Goal: Task Accomplishment & Management: Manage account settings

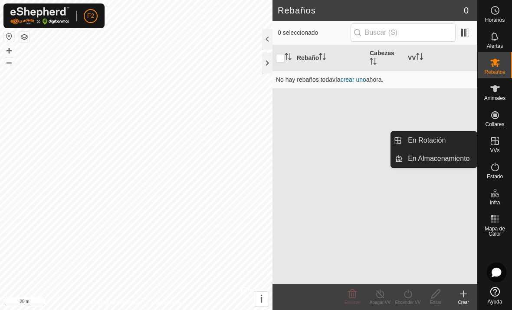
click at [494, 143] on icon at bounding box center [495, 140] width 10 height 10
click at [496, 137] on icon at bounding box center [495, 141] width 8 height 8
click at [495, 137] on icon at bounding box center [495, 141] width 8 height 8
click at [498, 155] on div "VVs" at bounding box center [495, 143] width 34 height 26
click at [499, 142] on icon at bounding box center [495, 141] width 8 height 8
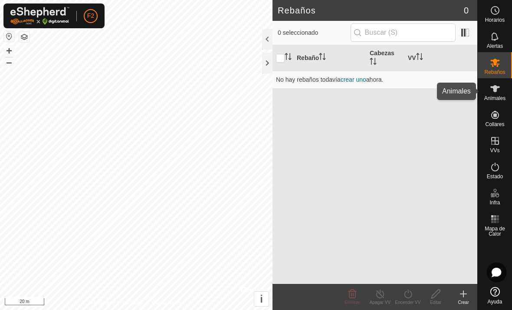
click at [499, 91] on icon at bounding box center [495, 88] width 10 height 10
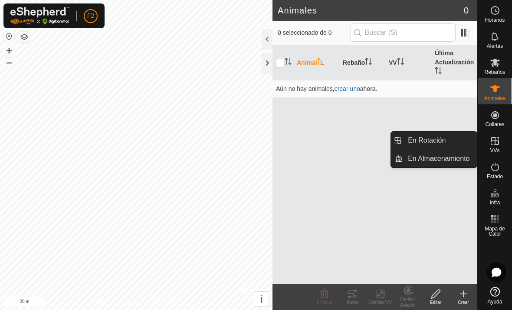
click at [499, 145] on icon at bounding box center [495, 140] width 10 height 10
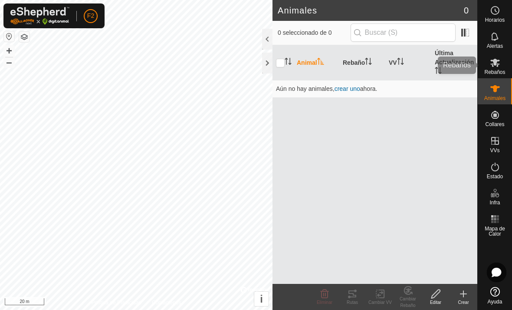
click at [496, 73] on span "Rebaños" at bounding box center [494, 71] width 21 height 5
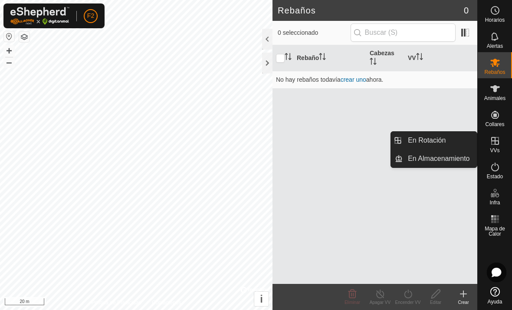
click at [471, 161] on link "En Almacenamiento" at bounding box center [440, 158] width 74 height 17
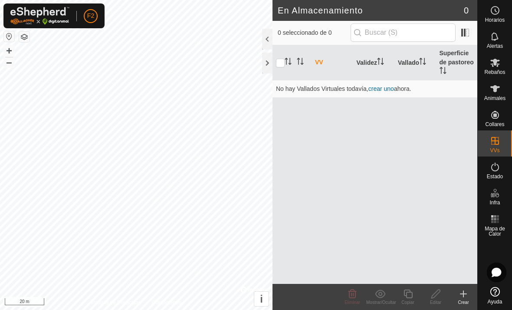
click at [387, 85] on link "crear uno" at bounding box center [382, 88] width 26 height 7
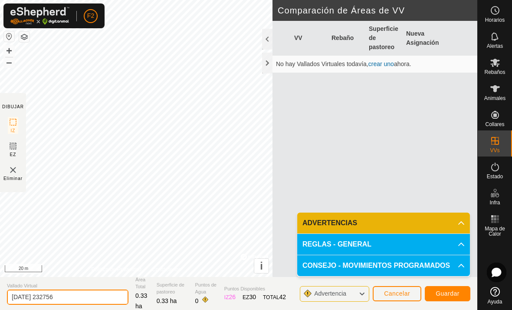
click at [53, 303] on input "[DATE] 232756" at bounding box center [68, 296] width 122 height 15
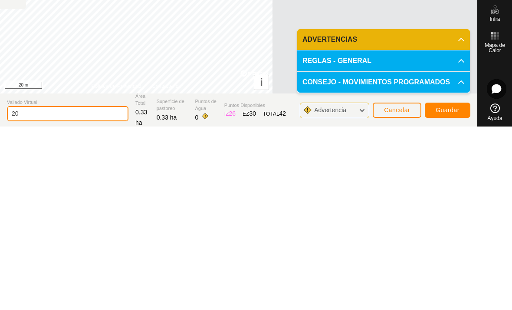
type input "2"
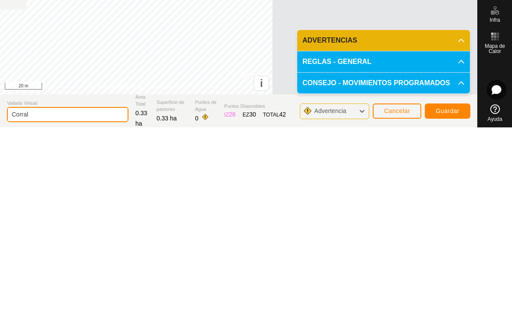
type input "Corral"
click at [452, 290] on span "Guardar" at bounding box center [448, 293] width 24 height 7
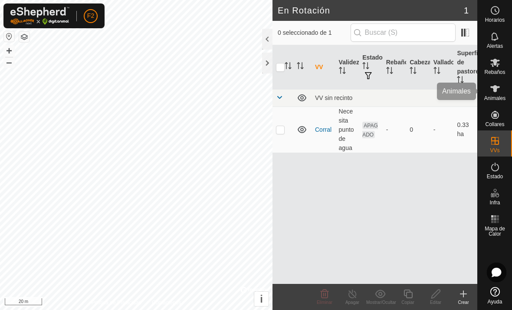
click at [499, 93] on icon at bounding box center [495, 88] width 10 height 10
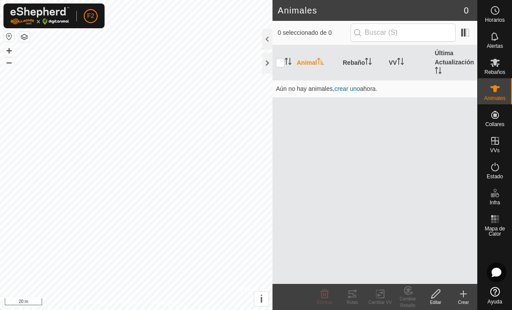
click at [465, 296] on icon at bounding box center [463, 293] width 10 height 10
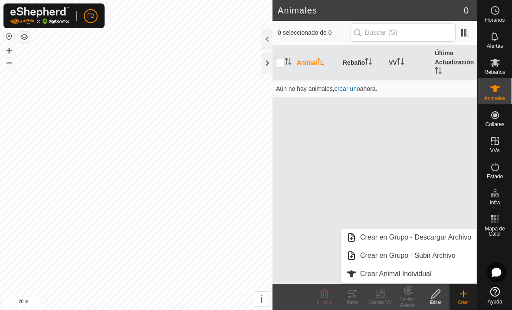
click at [438, 274] on link "Crear Animal Individual" at bounding box center [408, 273] width 135 height 17
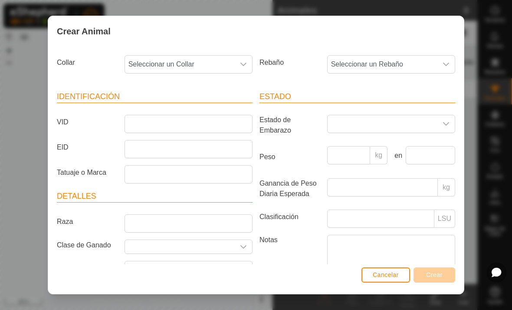
click at [252, 66] on p-select "Seleccionar un Collar" at bounding box center [189, 64] width 128 height 18
click at [234, 61] on span "Seleccionar un Collar" at bounding box center [180, 64] width 110 height 17
click at [244, 66] on icon "dropdown trigger" at bounding box center [243, 64] width 7 height 7
type input "14"
click at [197, 111] on li "1434154933" at bounding box center [188, 108] width 127 height 17
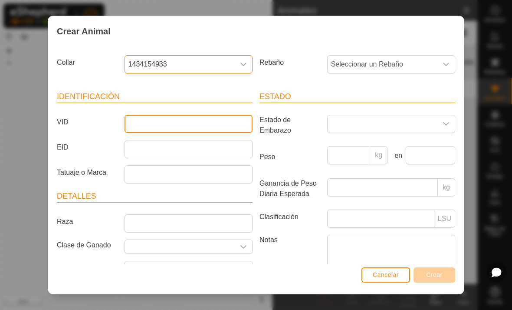
click at [201, 125] on input "VID" at bounding box center [189, 124] width 128 height 18
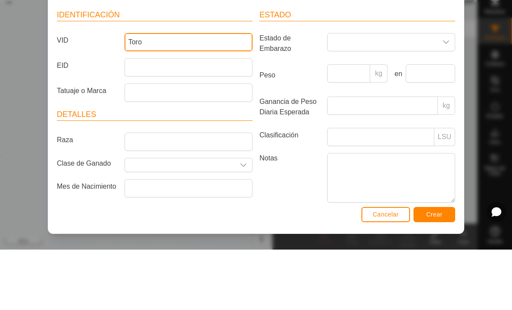
scroll to position [26, 0]
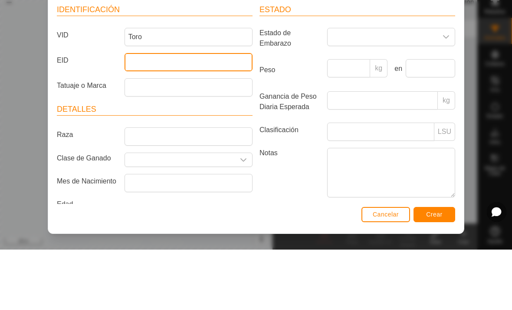
click at [226, 113] on input "EID" at bounding box center [189, 122] width 128 height 18
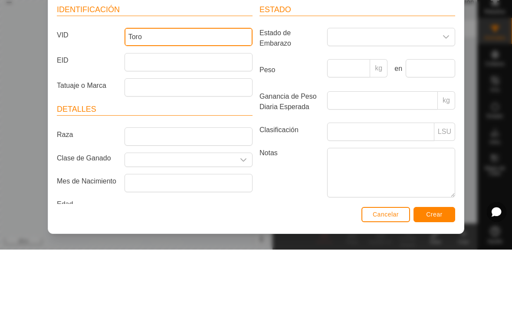
click at [157, 88] on input "Toro" at bounding box center [189, 97] width 128 height 18
click at [225, 88] on input "Toro" at bounding box center [189, 97] width 128 height 18
click at [219, 88] on input "Toro" at bounding box center [189, 97] width 128 height 18
type input "T"
type input "[PERSON_NAME]"
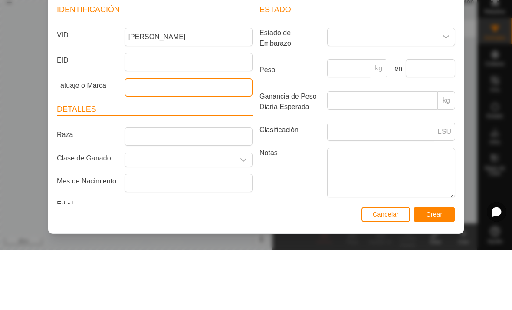
click at [221, 138] on input "Tatuaje o Marca" at bounding box center [189, 147] width 128 height 18
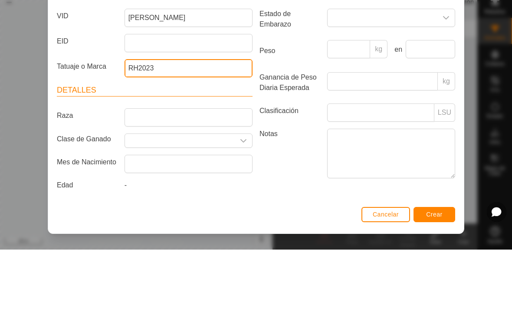
scroll to position [50, 0]
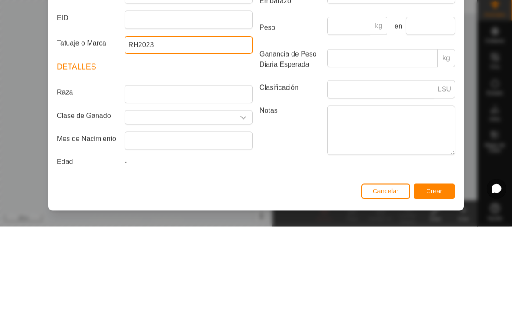
type input "RH2023"
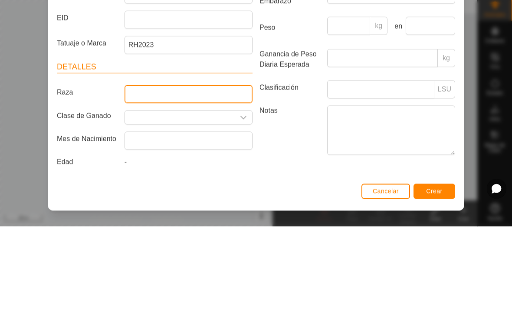
click at [131, 168] on input "Raza" at bounding box center [189, 177] width 128 height 18
type input "Charoles"
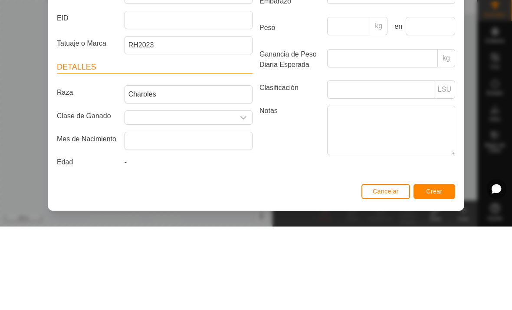
click at [138, 194] on input "Seleccione o ingrese una Clase de Ganado" at bounding box center [180, 200] width 110 height 13
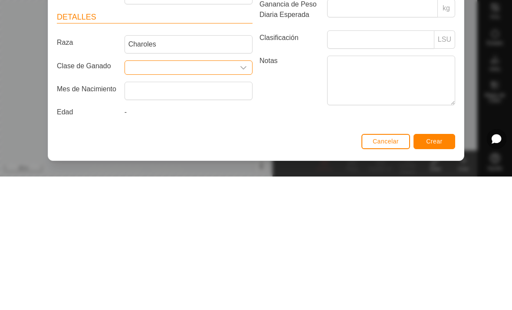
click at [234, 194] on input "Seleccione o ingrese una Clase de Ganado" at bounding box center [180, 200] width 110 height 13
click at [244, 194] on div "dropdown trigger" at bounding box center [243, 200] width 17 height 13
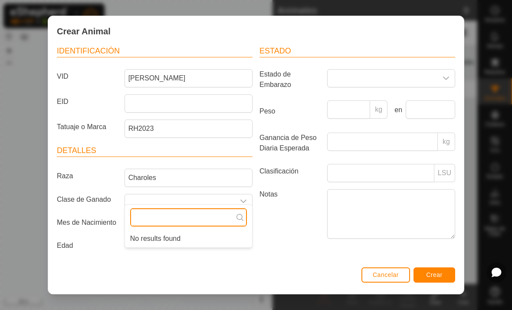
click at [213, 212] on input "text" at bounding box center [188, 217] width 117 height 18
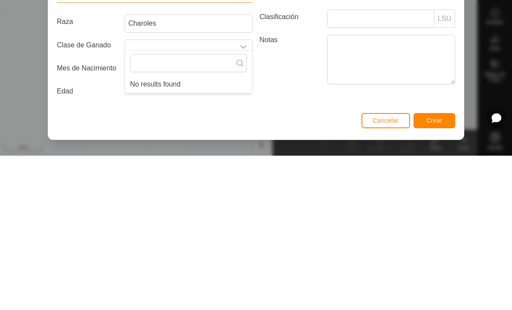
click at [74, 145] on article "Detalles Raza Charoles Clase de Ganado Mes de Nacimiento Edad -" at bounding box center [155, 199] width 196 height 109
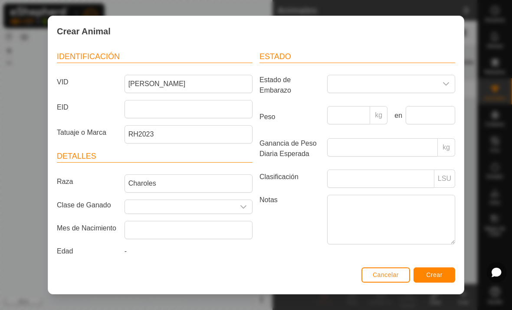
scroll to position [40, 0]
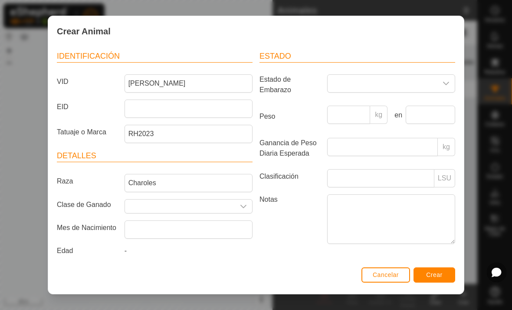
click at [439, 274] on span "Crear" at bounding box center [434, 274] width 16 height 7
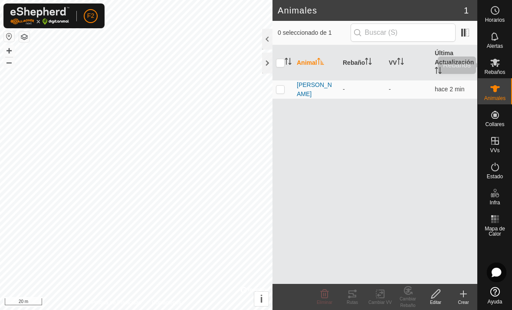
click at [501, 63] on es-mob-svg-icon at bounding box center [496, 63] width 16 height 14
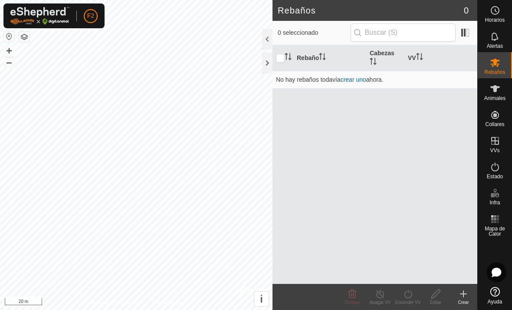
click at [500, 66] on icon at bounding box center [495, 62] width 10 height 10
click at [362, 78] on link "crear uno" at bounding box center [354, 79] width 26 height 7
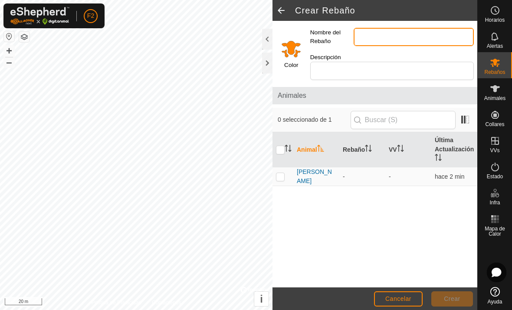
click at [401, 32] on input "Nombre del Rebaño" at bounding box center [414, 37] width 120 height 18
type input "Corral"
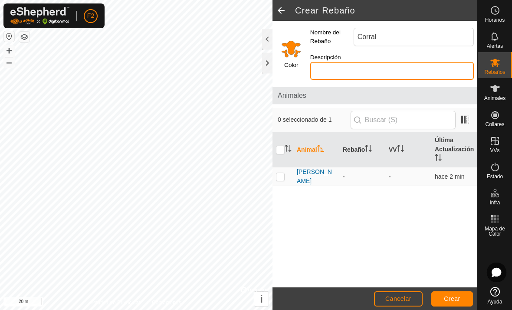
click at [414, 62] on input "Descripción" at bounding box center [392, 71] width 164 height 18
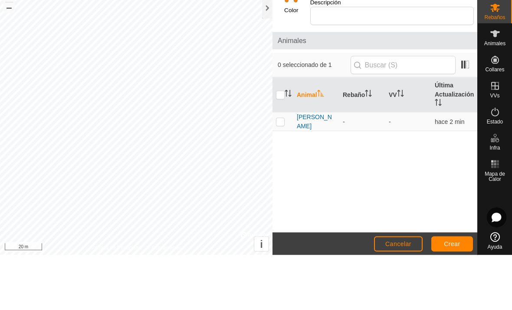
click at [280, 173] on p-checkbox at bounding box center [280, 176] width 9 height 7
checkbox input "true"
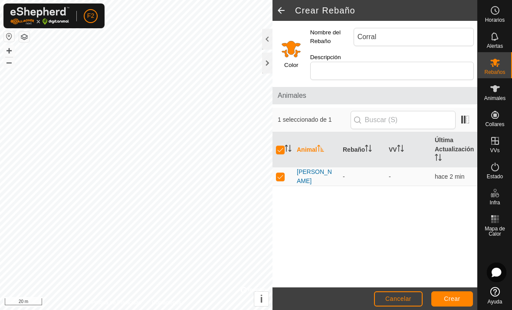
click at [453, 302] on span "Crear" at bounding box center [452, 298] width 16 height 7
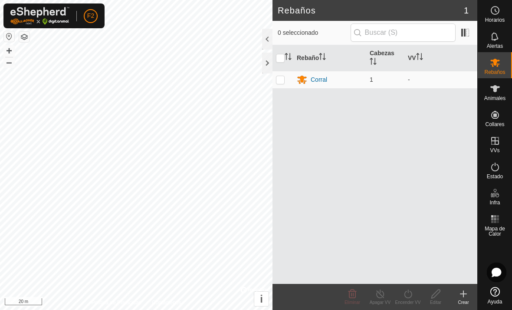
click at [281, 79] on p-checkbox at bounding box center [280, 79] width 9 height 7
checkbox input "true"
click at [410, 297] on icon at bounding box center [408, 293] width 8 height 9
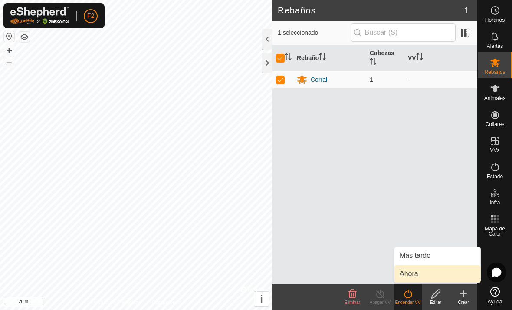
click at [431, 274] on link "Ahora" at bounding box center [438, 273] width 86 height 17
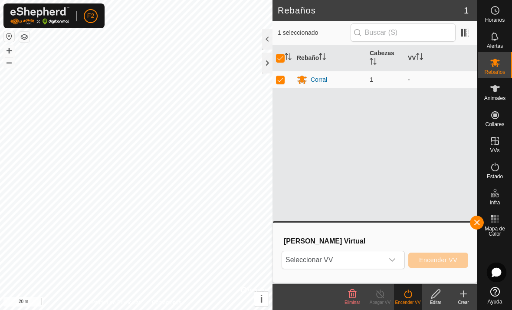
click at [392, 259] on icon "dropdown trigger" at bounding box center [392, 259] width 7 height 7
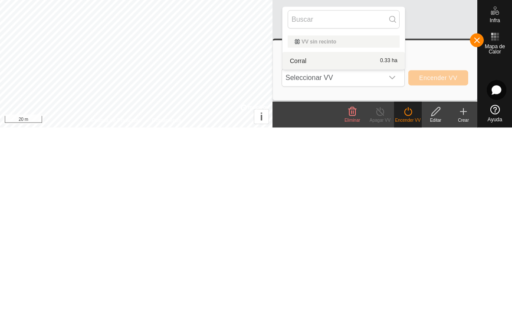
click at [390, 240] on span "0.33 ha" at bounding box center [388, 243] width 17 height 6
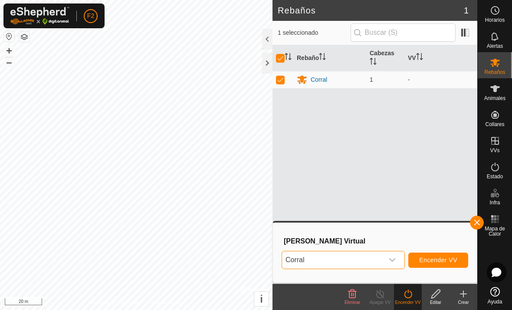
click at [457, 260] on span "Encender VV" at bounding box center [438, 259] width 38 height 7
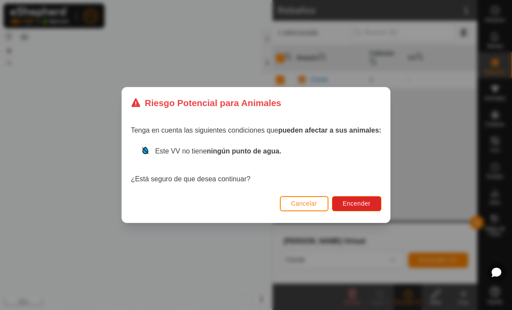
click at [304, 198] on button "Cancelar" at bounding box center [304, 203] width 49 height 15
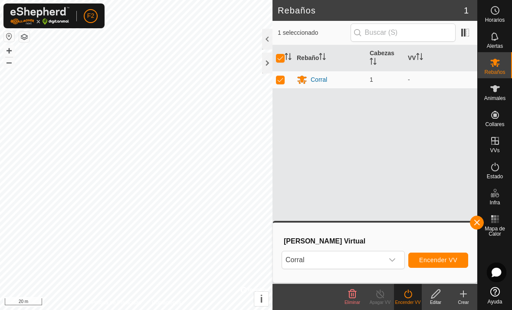
click at [479, 222] on span "button" at bounding box center [477, 222] width 7 height 7
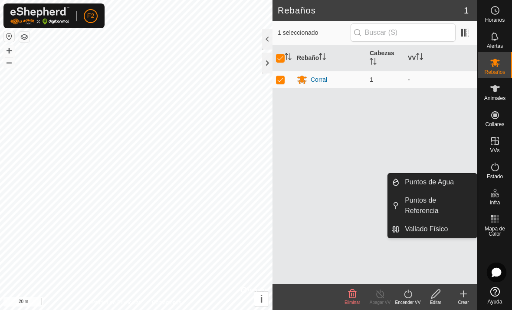
click at [466, 182] on link "Puntos de Agua" at bounding box center [438, 181] width 77 height 17
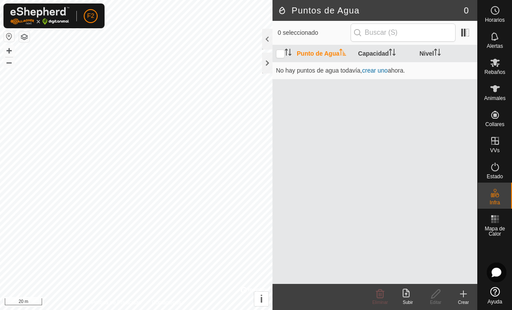
click at [375, 69] on link "crear uno" at bounding box center [375, 70] width 26 height 7
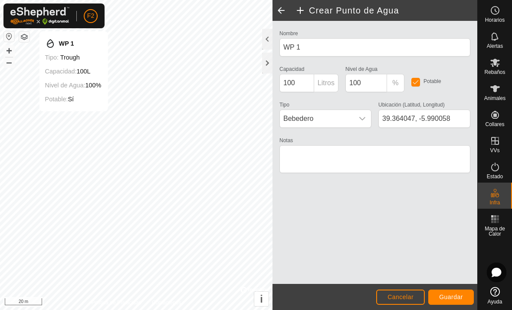
type input "39.364066, -5.990055"
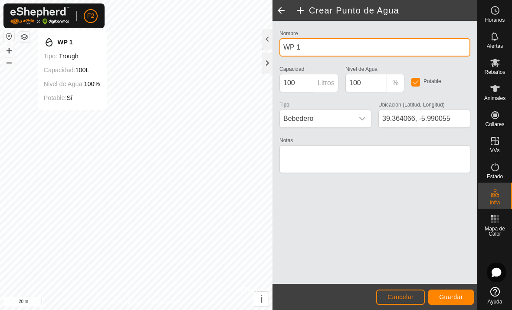
click at [372, 49] on input "WP 1" at bounding box center [375, 47] width 191 height 18
type input "W"
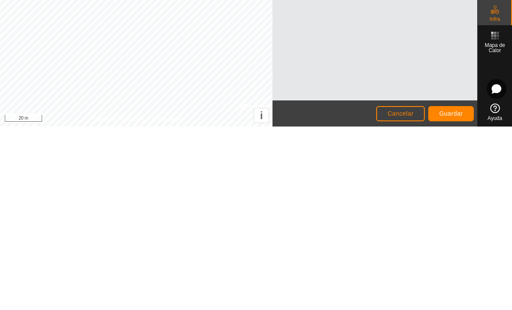
type input "Agua1"
click at [460, 293] on span "Guardar" at bounding box center [451, 296] width 24 height 7
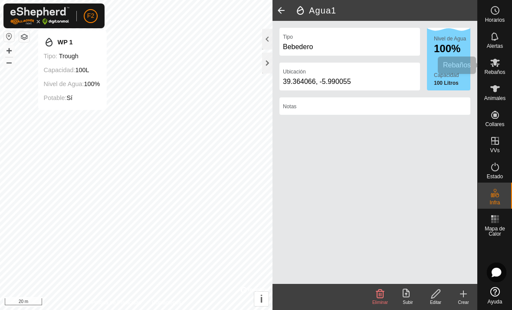
click at [498, 74] on span "Rebaños" at bounding box center [494, 71] width 21 height 5
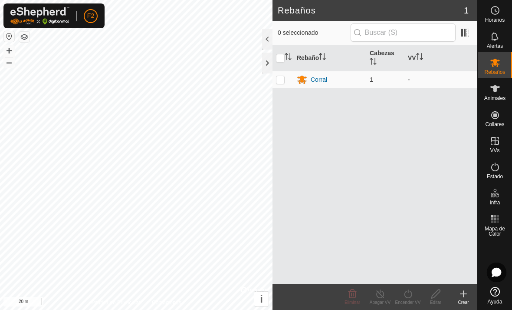
click at [282, 79] on p-checkbox at bounding box center [280, 79] width 9 height 7
checkbox input "true"
click at [409, 297] on icon at bounding box center [408, 293] width 11 height 10
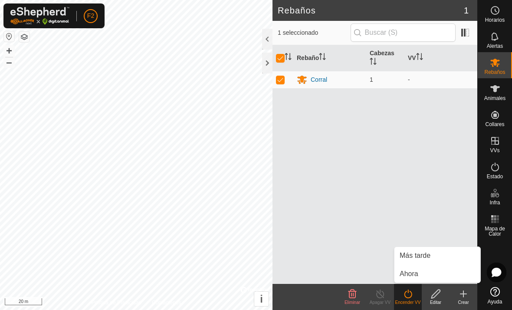
click at [417, 272] on span "Ahora" at bounding box center [409, 273] width 19 height 10
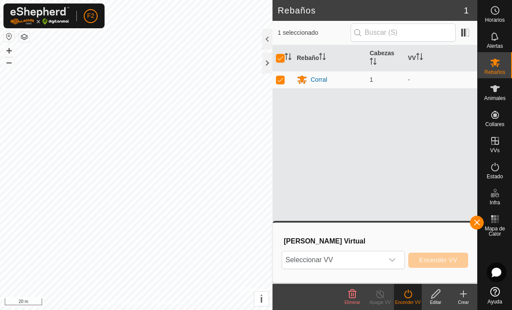
click at [389, 260] on icon "dropdown trigger" at bounding box center [392, 259] width 7 height 7
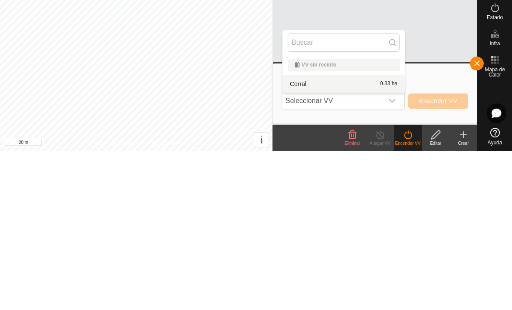
click at [384, 240] on span "0.33 ha" at bounding box center [388, 243] width 17 height 6
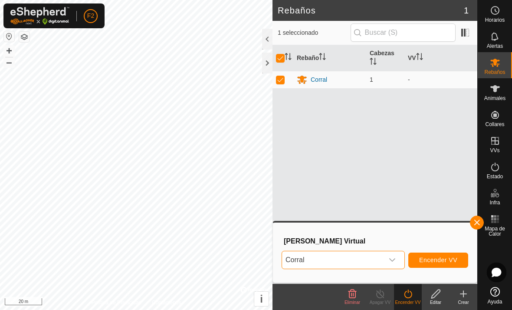
click at [449, 265] on button "Encender VV" at bounding box center [439, 259] width 60 height 15
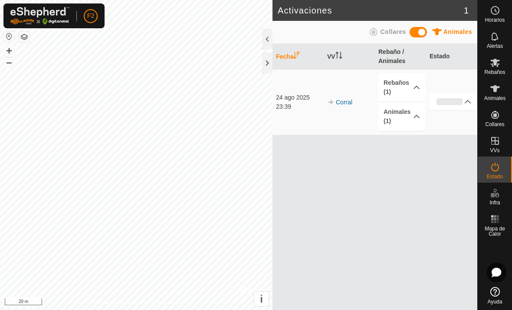
click at [269, 62] on div at bounding box center [267, 63] width 10 height 21
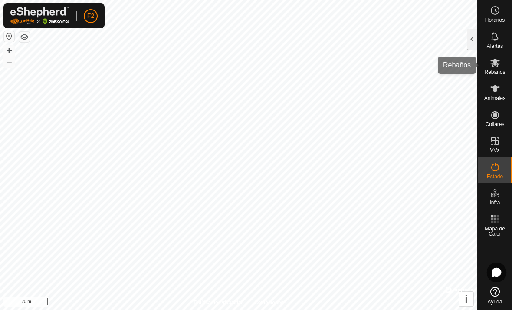
click at [504, 66] on div "Rebaños" at bounding box center [495, 65] width 34 height 26
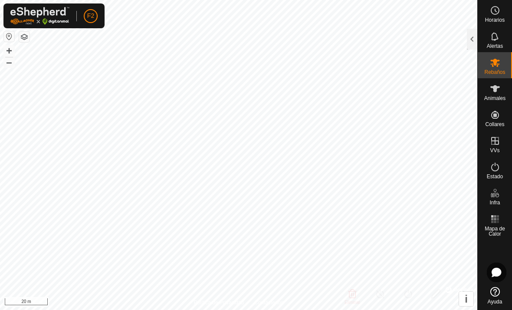
click at [472, 37] on div at bounding box center [472, 39] width 10 height 21
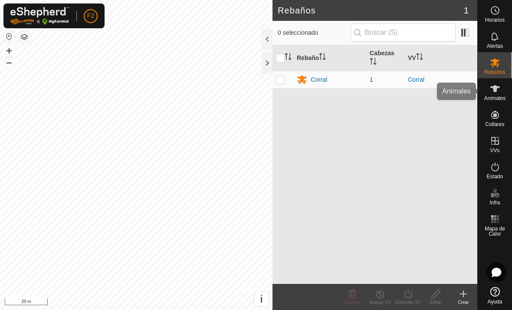
click at [500, 93] on icon at bounding box center [495, 88] width 10 height 10
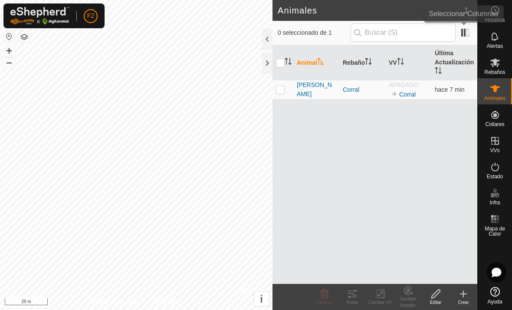
click at [467, 32] on span at bounding box center [465, 33] width 14 height 14
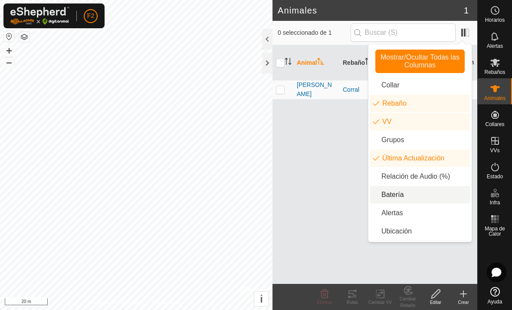
click at [419, 199] on li "Batería" at bounding box center [420, 194] width 100 height 17
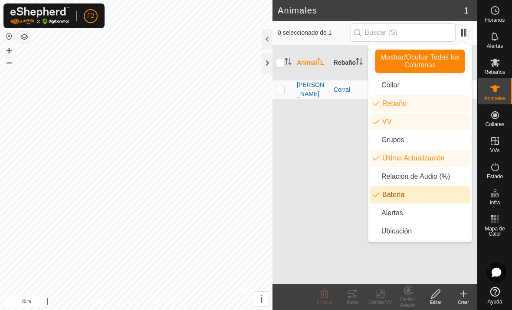
click at [335, 192] on div "Animal Rebaño VV Última Actualización Batería [PERSON_NAME] APAGADO Corral hace…" at bounding box center [375, 164] width 205 height 238
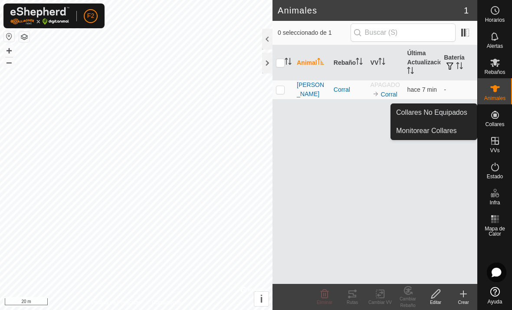
click at [464, 109] on span "Collares No Equipados" at bounding box center [431, 112] width 71 height 10
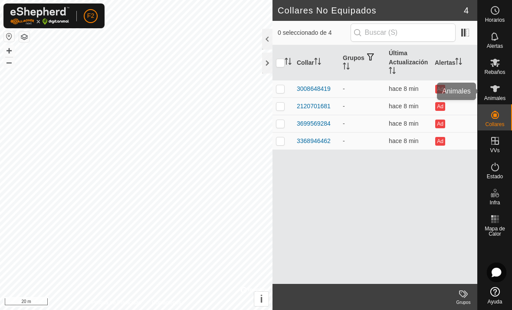
click at [495, 92] on icon at bounding box center [495, 88] width 10 height 10
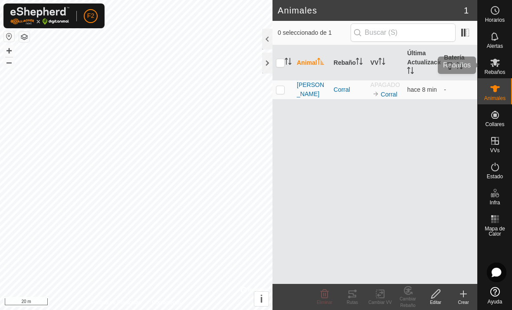
click at [499, 68] on es-mob-svg-icon at bounding box center [496, 63] width 16 height 14
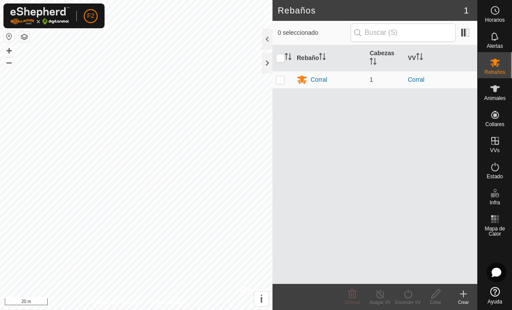
click at [281, 87] on td at bounding box center [283, 79] width 21 height 17
checkbox input "true"
click at [410, 295] on icon at bounding box center [408, 293] width 11 height 10
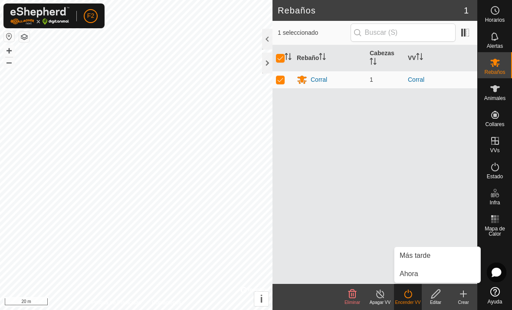
click at [419, 276] on link "Ahora" at bounding box center [438, 273] width 86 height 17
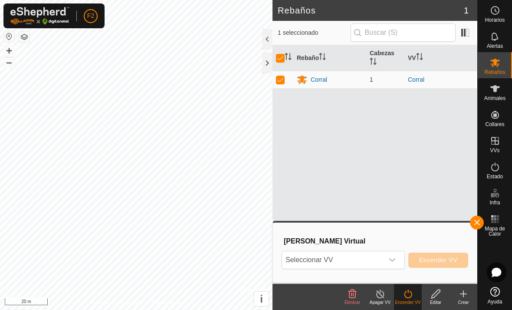
click at [402, 262] on p-select "Seleccionar VV" at bounding box center [343, 259] width 123 height 18
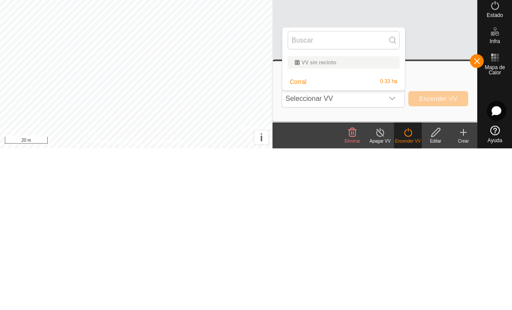
click at [383, 240] on span "0.33 ha" at bounding box center [388, 243] width 17 height 6
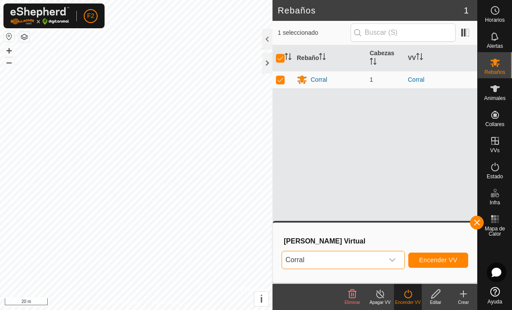
click at [449, 256] on span "Encender VV" at bounding box center [438, 259] width 38 height 7
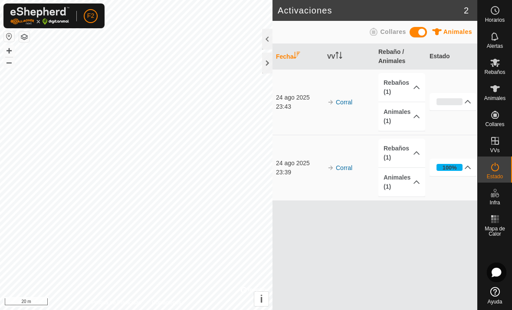
click at [467, 168] on icon at bounding box center [468, 167] width 7 height 7
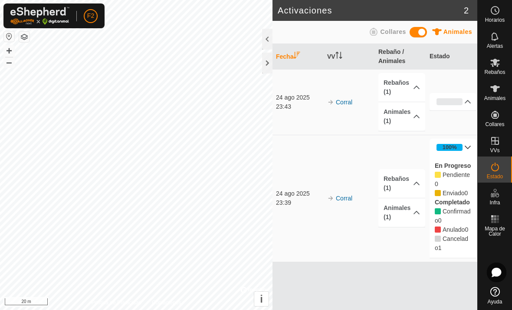
click at [327, 136] on td "Corral" at bounding box center [349, 198] width 51 height 127
click at [357, 120] on td "Corral" at bounding box center [349, 102] width 51 height 66
click at [467, 99] on icon at bounding box center [468, 101] width 7 height 7
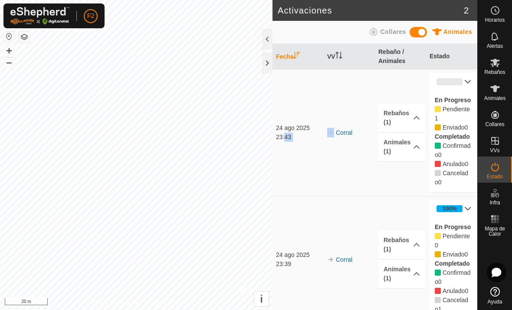
click at [354, 173] on td "Corral" at bounding box center [349, 132] width 51 height 127
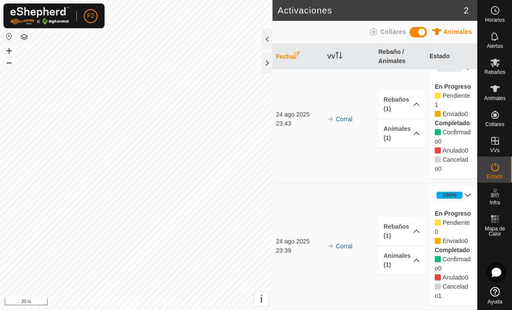
scroll to position [13, 0]
click at [418, 224] on p-accordion-header "Rebaños (1)" at bounding box center [402, 231] width 47 height 29
click at [424, 271] on p-accordion-header "Animales (1)" at bounding box center [402, 272] width 47 height 29
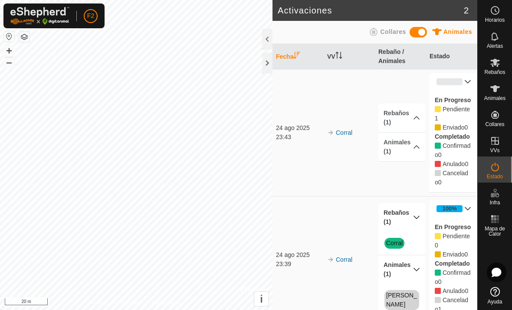
scroll to position [0, 0]
click at [468, 83] on icon at bounding box center [468, 81] width 7 height 7
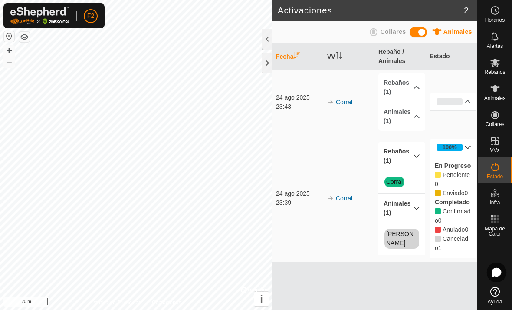
click at [462, 141] on p-accordion-header "100%" at bounding box center [453, 146] width 47 height 17
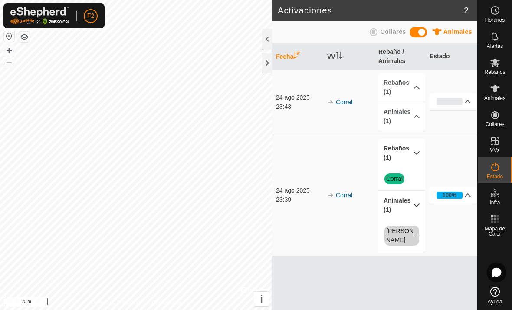
click at [415, 91] on p-accordion-header "Rebaños (1)" at bounding box center [402, 87] width 47 height 29
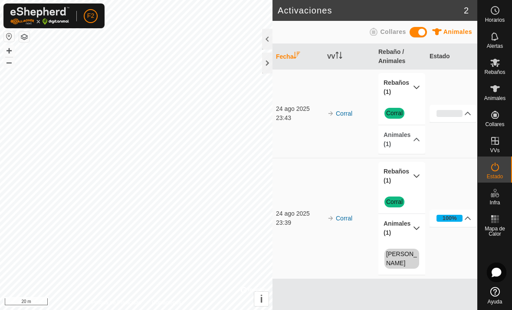
click at [422, 141] on p-accordion-header "Animales (1)" at bounding box center [402, 139] width 47 height 29
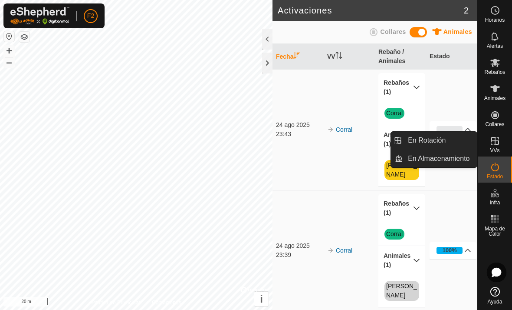
click at [475, 138] on link "En Rotación" at bounding box center [440, 140] width 74 height 17
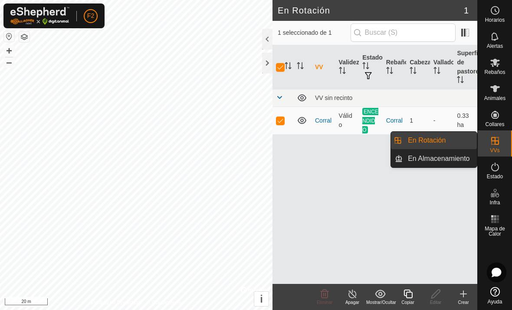
click at [469, 159] on span "En Almacenamiento" at bounding box center [439, 158] width 62 height 10
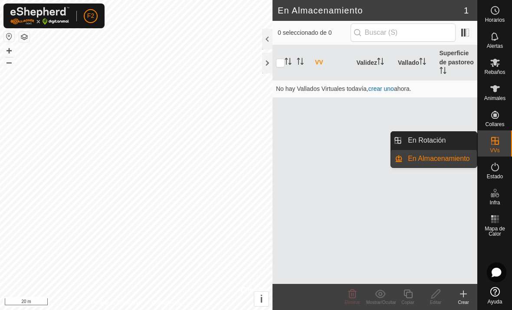
click at [465, 139] on link "En Rotación" at bounding box center [440, 140] width 74 height 17
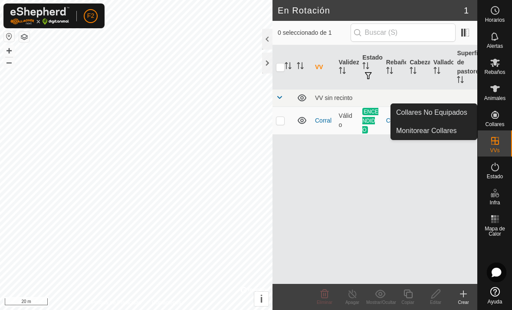
click at [503, 109] on es-neckbands-svg-icon at bounding box center [496, 115] width 16 height 14
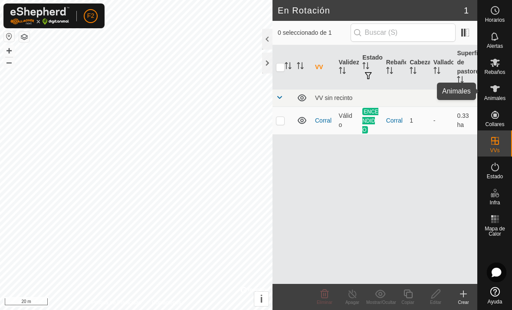
click at [498, 82] on es-animals-svg-icon at bounding box center [496, 89] width 16 height 14
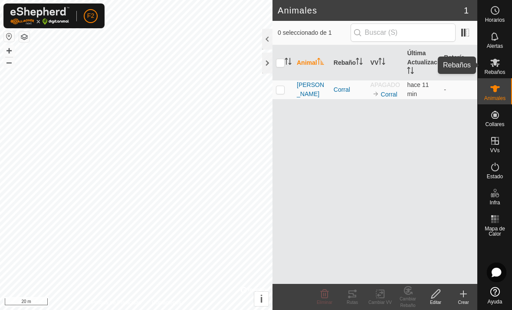
click at [506, 64] on div "Rebaños" at bounding box center [495, 65] width 34 height 26
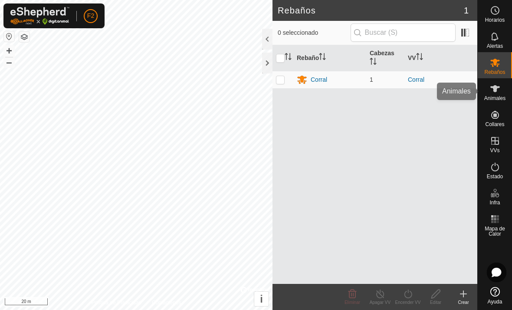
click at [500, 93] on icon at bounding box center [495, 88] width 10 height 10
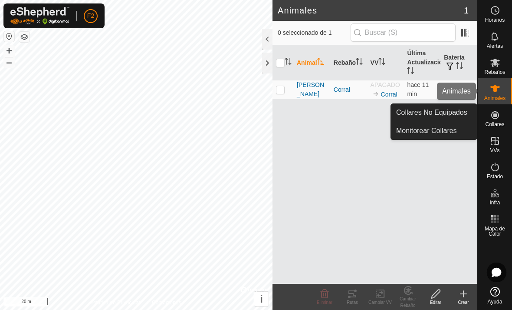
click at [503, 89] on div "Animales" at bounding box center [495, 91] width 34 height 26
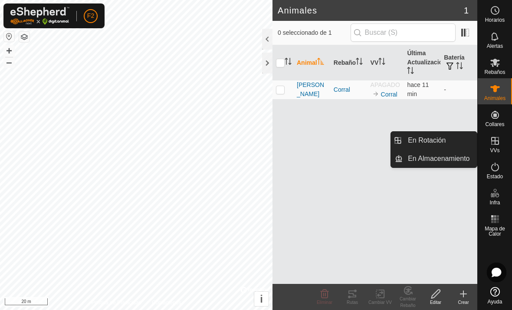
click at [471, 138] on link "En Rotación" at bounding box center [440, 140] width 74 height 17
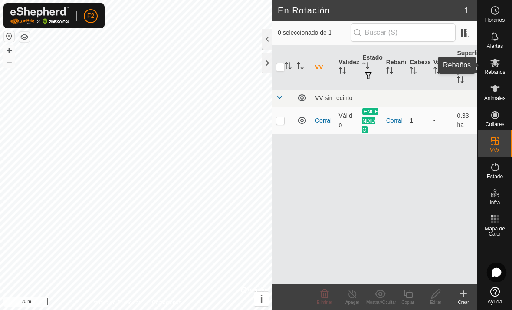
click at [499, 63] on icon at bounding box center [495, 62] width 10 height 10
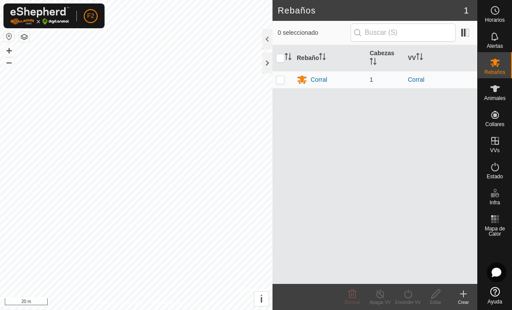
click at [284, 78] on p-checkbox at bounding box center [280, 79] width 9 height 7
checkbox input "true"
click at [279, 76] on p-checkbox at bounding box center [280, 79] width 9 height 7
checkbox input "false"
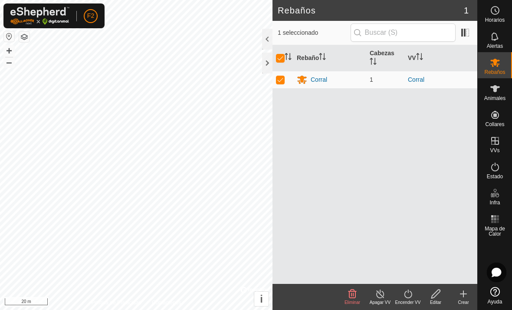
checkbox input "false"
click at [495, 90] on icon at bounding box center [496, 88] width 10 height 7
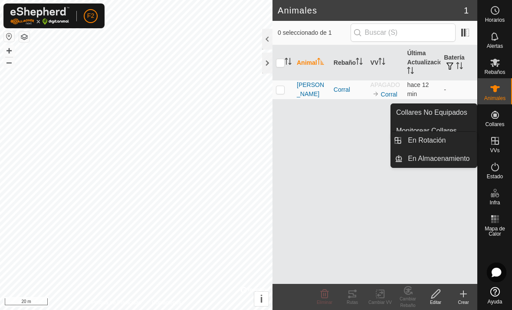
click at [460, 142] on link "En Rotación" at bounding box center [440, 140] width 74 height 17
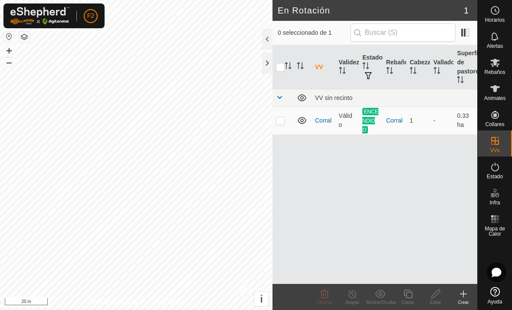
click at [387, 98] on div "VV sin recinto" at bounding box center [394, 97] width 159 height 7
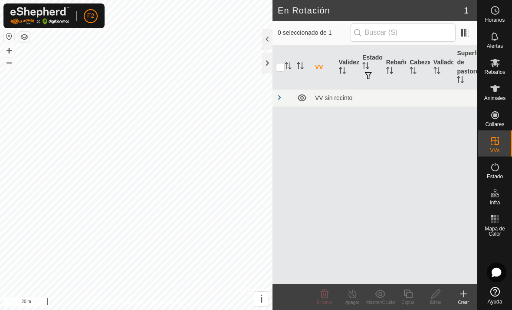
click at [368, 99] on div "VV sin recinto" at bounding box center [394, 97] width 159 height 7
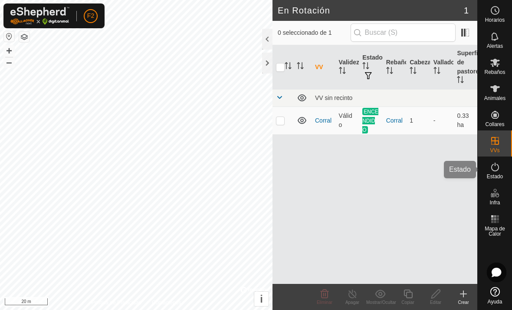
click at [499, 175] on span "Estado" at bounding box center [495, 176] width 16 height 5
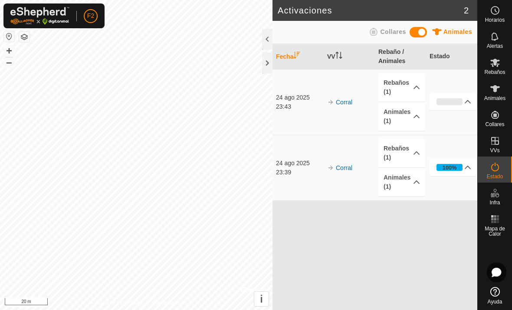
click at [346, 105] on link "Corral" at bounding box center [344, 102] width 16 height 7
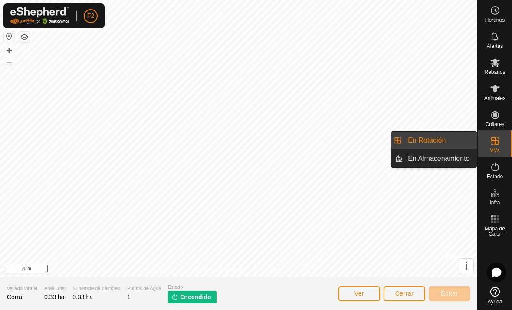
click at [451, 140] on link "En Rotación" at bounding box center [440, 140] width 74 height 17
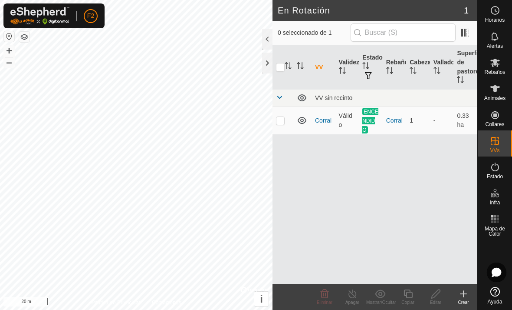
click at [281, 99] on span at bounding box center [279, 97] width 7 height 7
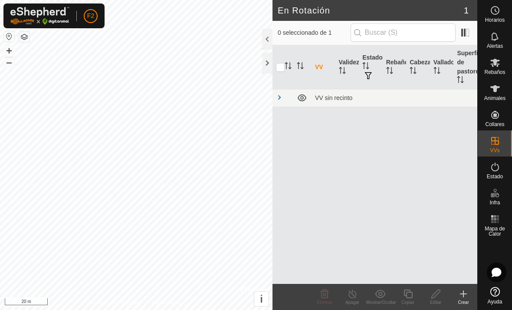
click at [281, 101] on span at bounding box center [279, 97] width 7 height 7
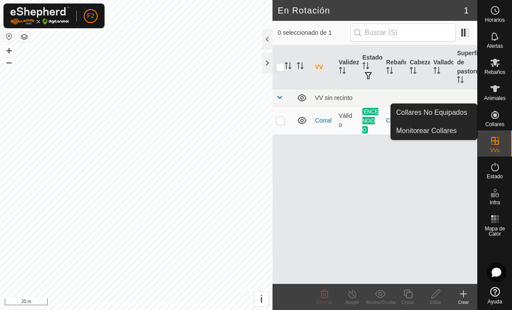
click at [445, 194] on div "VV Validez Estado Rebaño [PERSON_NAME] Superficie de pastoreo VV sin recinto Co…" at bounding box center [375, 164] width 205 height 238
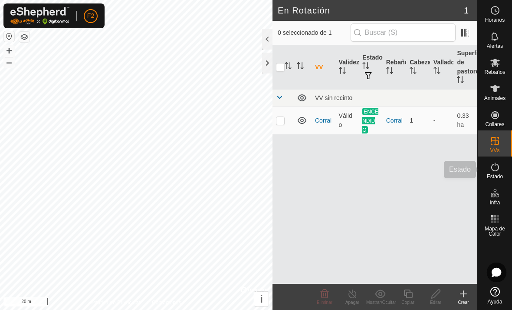
click at [497, 168] on icon at bounding box center [495, 166] width 10 height 10
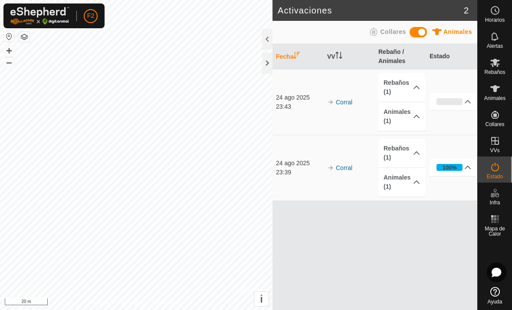
click at [469, 102] on icon at bounding box center [468, 101] width 7 height 7
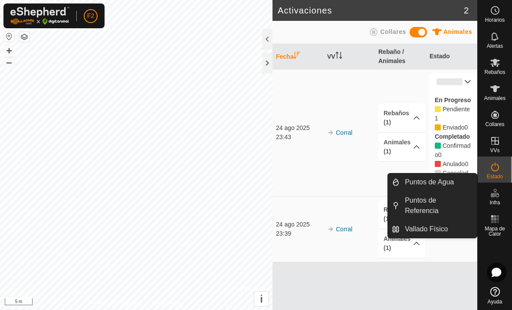
click at [459, 179] on link "Puntos de Agua" at bounding box center [438, 181] width 77 height 17
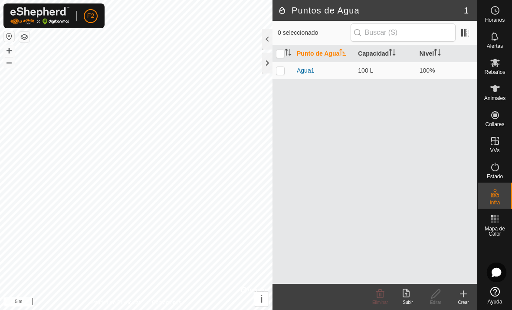
click at [287, 63] on td at bounding box center [283, 70] width 21 height 17
checkbox input "true"
click at [439, 296] on icon at bounding box center [436, 293] width 11 height 10
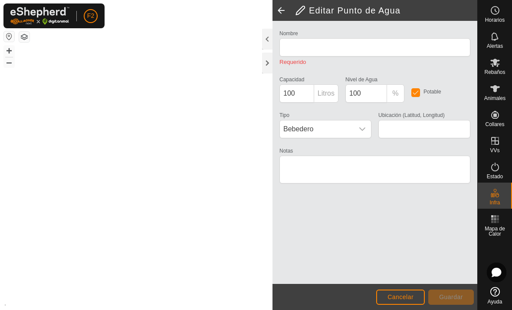
type input "Agua1"
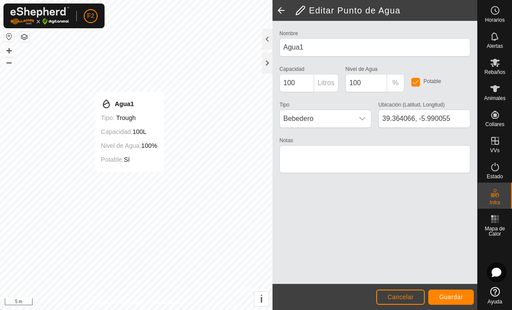
type input "39.364062, -5.989957"
click at [150, 123] on div "Agua1 Tipo: trough Capacidad: 100L Nivel de Agua: 100% Potable: Sí" at bounding box center [130, 132] width 69 height 80
click at [461, 292] on button "Guardar" at bounding box center [451, 296] width 46 height 15
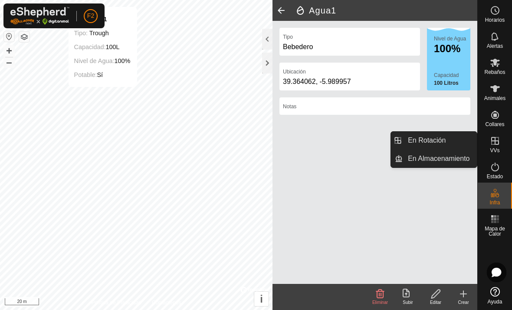
click at [461, 139] on link "En Rotación" at bounding box center [440, 140] width 74 height 17
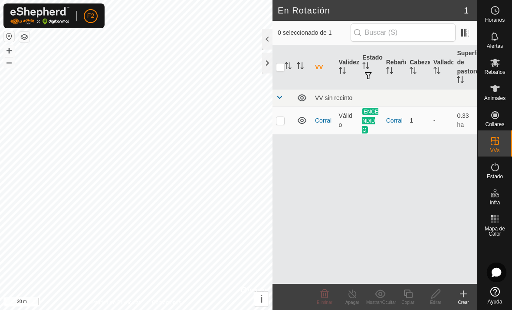
click at [287, 109] on td at bounding box center [283, 120] width 21 height 28
checkbox input "true"
click at [351, 293] on line at bounding box center [352, 293] width 7 height 7
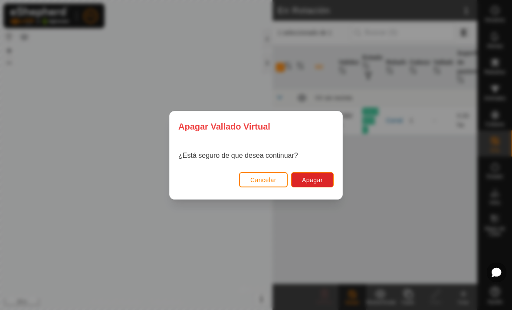
click at [328, 182] on button "Apagar" at bounding box center [312, 179] width 43 height 15
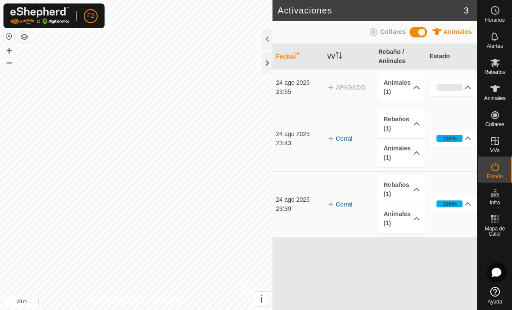
click at [340, 228] on td "Corral" at bounding box center [349, 204] width 51 height 66
click at [313, 147] on div "23:43" at bounding box center [299, 142] width 47 height 9
click at [368, 133] on td "Corral" at bounding box center [349, 138] width 51 height 66
click at [409, 119] on p-accordion-header "Rebaños (1)" at bounding box center [402, 123] width 47 height 29
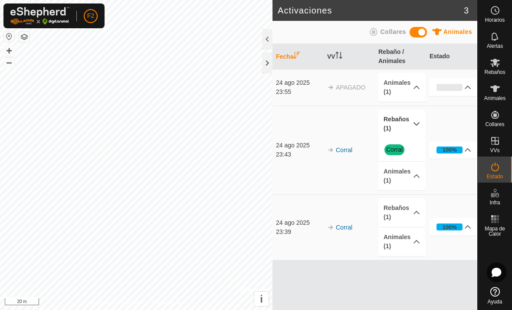
click at [397, 149] on link "Corral" at bounding box center [394, 149] width 16 height 7
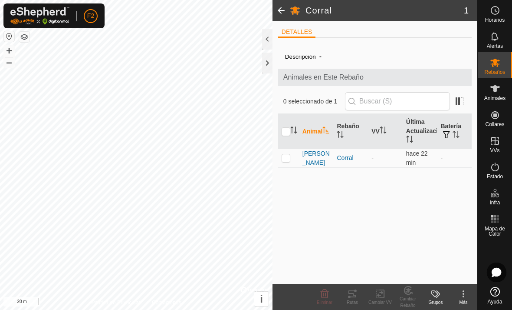
click at [267, 34] on div at bounding box center [267, 39] width 10 height 21
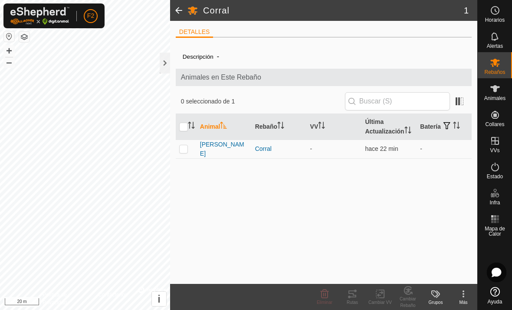
click at [161, 64] on div at bounding box center [165, 63] width 10 height 21
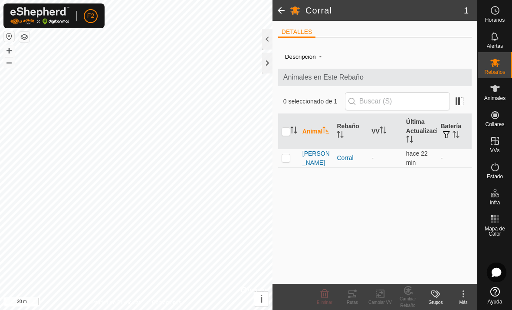
click at [466, 301] on div "Más" at bounding box center [464, 302] width 28 height 7
click at [439, 207] on div "Descripción - Animales en Este Rebaño 0 seleccionado de 1 Animal Rebaño VV Últi…" at bounding box center [375, 163] width 194 height 239
click at [462, 300] on div "Más" at bounding box center [464, 302] width 28 height 7
click at [399, 201] on div "Descripción - Animales en Este Rebaño 0 seleccionado de 1 Animal Rebaño VV Últi…" at bounding box center [375, 163] width 194 height 239
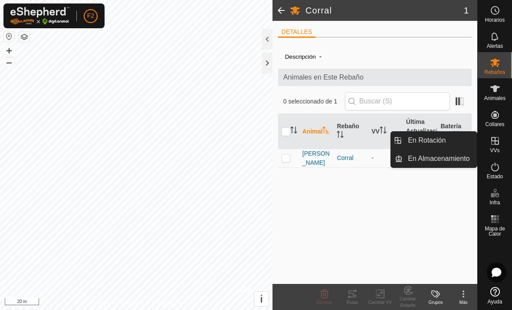
click at [465, 136] on link "En Rotación" at bounding box center [440, 140] width 74 height 17
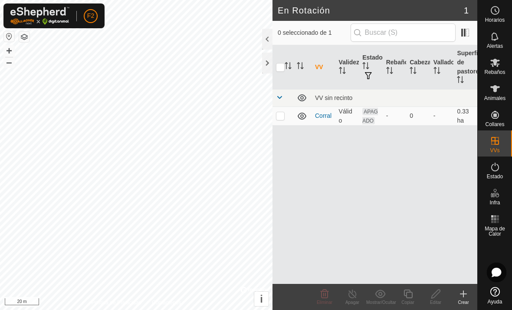
click at [285, 115] on td at bounding box center [283, 115] width 21 height 19
checkbox input "true"
click at [442, 294] on edit-svg-icon at bounding box center [436, 293] width 28 height 10
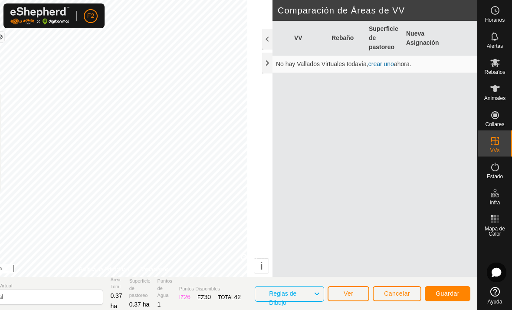
click at [461, 292] on button "Guardar" at bounding box center [448, 293] width 46 height 15
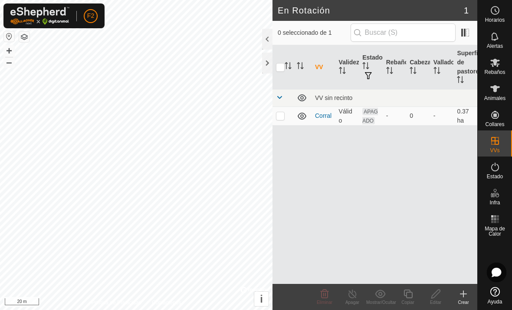
click at [286, 117] on td at bounding box center [283, 115] width 21 height 19
checkbox input "true"
click at [440, 296] on icon at bounding box center [436, 293] width 11 height 10
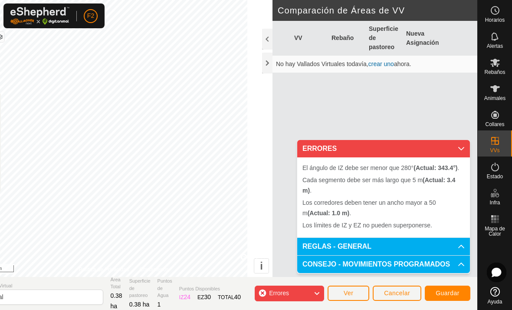
click at [404, 293] on span "Cancelar" at bounding box center [397, 292] width 26 height 7
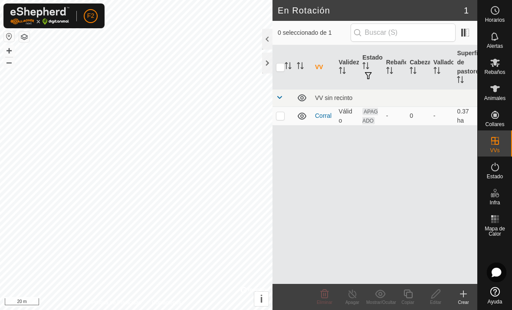
click at [278, 116] on p-checkbox at bounding box center [280, 115] width 9 height 7
checkbox input "true"
click at [446, 297] on edit-svg-icon at bounding box center [436, 293] width 28 height 10
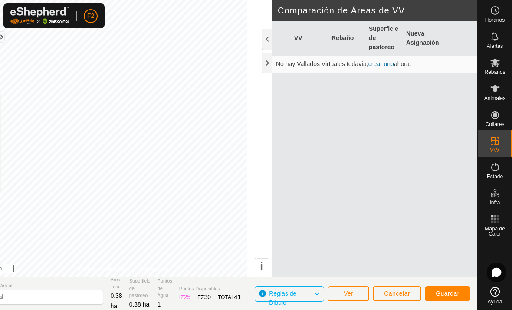
click at [455, 290] on span "Guardar" at bounding box center [448, 293] width 24 height 7
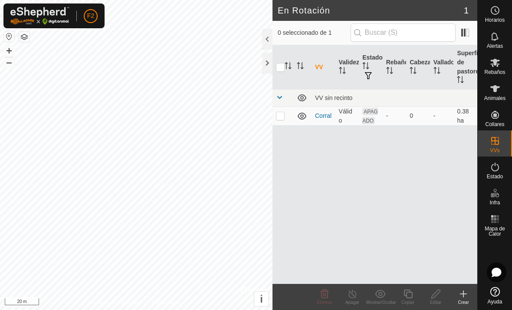
click at [284, 115] on p-checkbox at bounding box center [280, 115] width 9 height 7
checkbox input "true"
click at [500, 70] on span "Rebaños" at bounding box center [494, 71] width 21 height 5
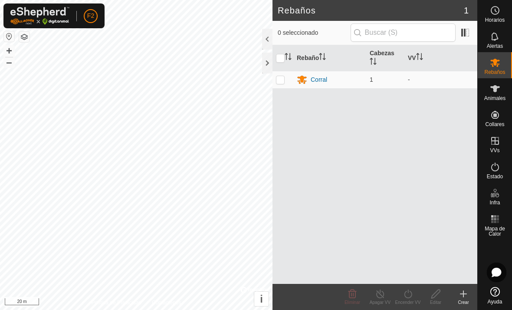
click at [282, 76] on p-checkbox at bounding box center [280, 79] width 9 height 7
checkbox input "true"
click at [410, 293] on icon at bounding box center [408, 293] width 11 height 10
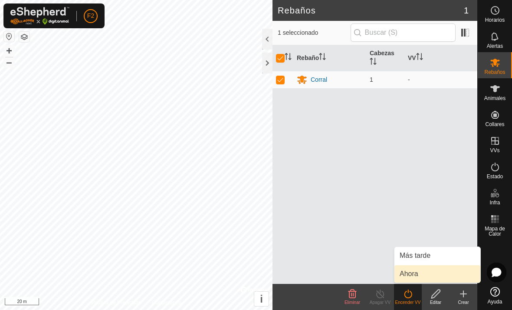
click at [419, 271] on link "Ahora" at bounding box center [438, 273] width 86 height 17
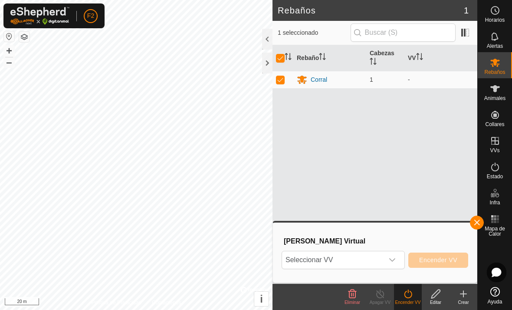
click at [383, 257] on span "Seleccionar VV" at bounding box center [333, 259] width 102 height 17
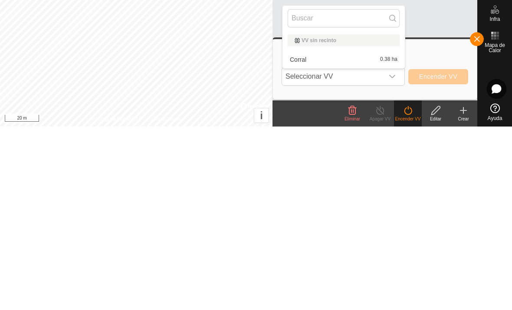
click at [389, 240] on span "0.38 ha" at bounding box center [388, 243] width 17 height 6
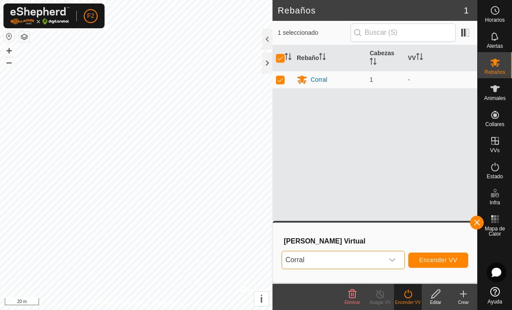
click at [452, 260] on span "Encender VV" at bounding box center [438, 259] width 38 height 7
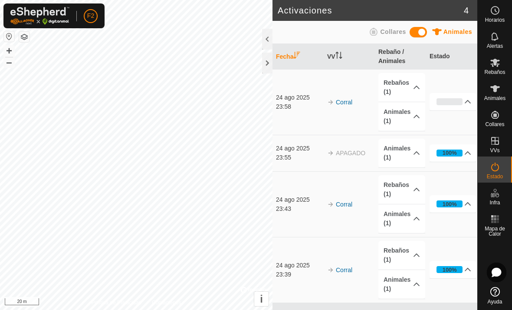
click at [452, 269] on div "100%" at bounding box center [450, 269] width 14 height 8
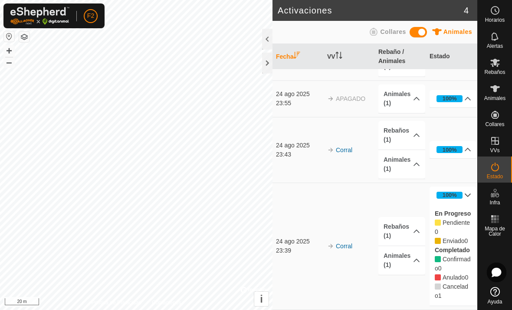
scroll to position [54, 0]
click at [454, 193] on div "100%" at bounding box center [450, 195] width 14 height 8
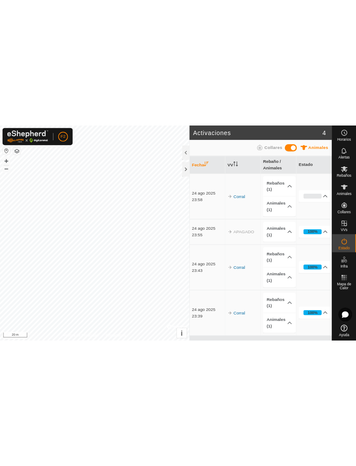
scroll to position [0, 0]
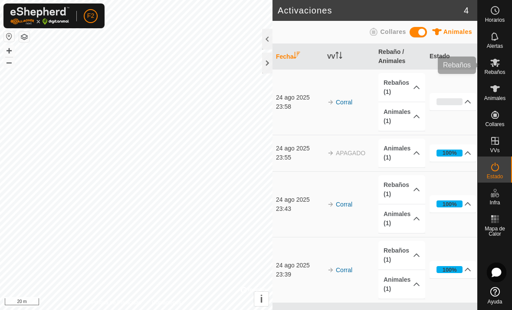
click at [504, 61] on div "Rebaños" at bounding box center [495, 65] width 34 height 26
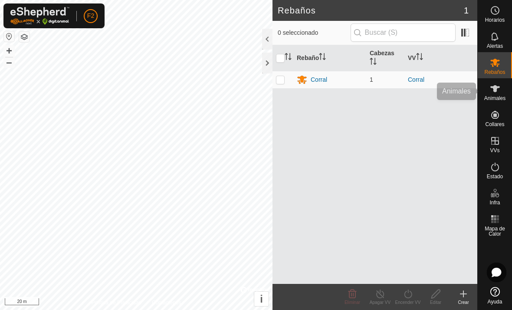
click at [499, 90] on icon at bounding box center [495, 88] width 10 height 10
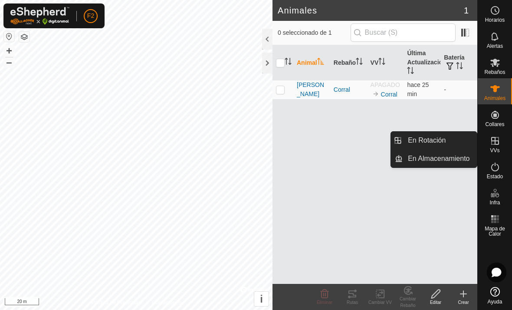
click at [462, 155] on span "En Almacenamiento" at bounding box center [439, 158] width 62 height 10
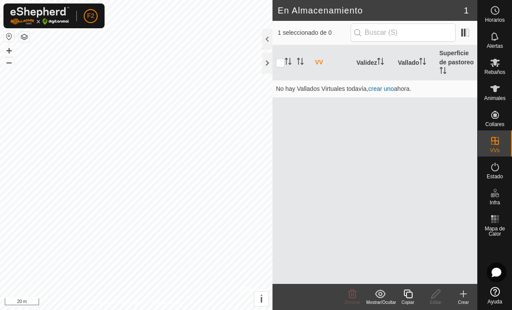
click at [381, 80] on th "Validez" at bounding box center [374, 62] width 42 height 35
click at [380, 86] on link "crear uno" at bounding box center [382, 88] width 26 height 7
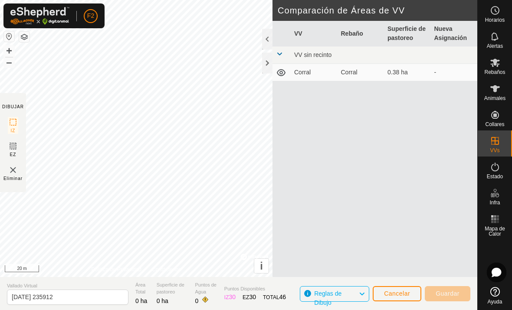
click at [299, 69] on td "Corral" at bounding box center [314, 72] width 47 height 17
click at [281, 73] on icon at bounding box center [281, 72] width 10 height 10
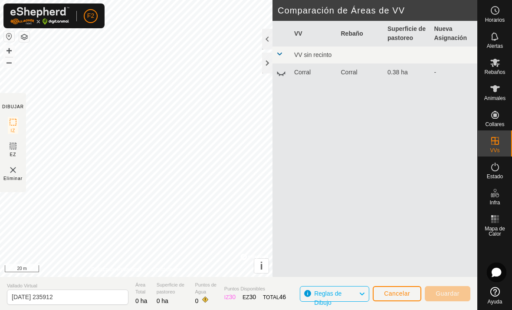
click at [281, 68] on icon at bounding box center [281, 72] width 10 height 10
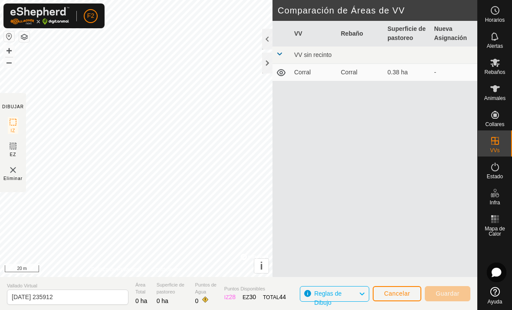
click at [404, 290] on span "Cancelar" at bounding box center [397, 293] width 26 height 7
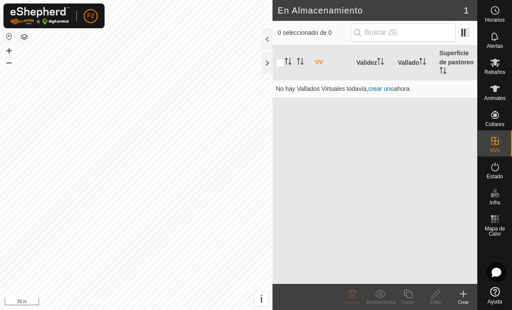
click at [384, 85] on link "crear uno" at bounding box center [382, 88] width 26 height 7
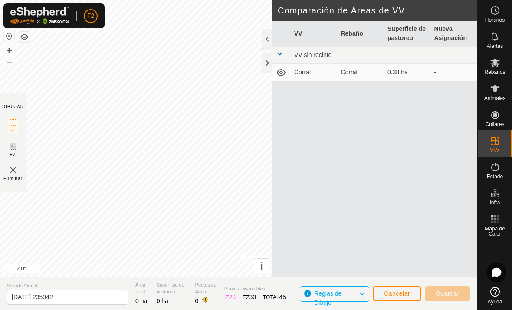
click at [390, 294] on span "Cancelar" at bounding box center [397, 293] width 26 height 7
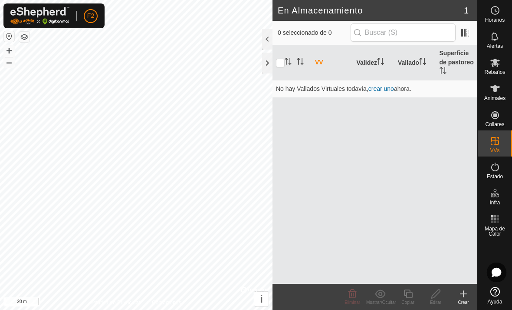
click at [390, 88] on link "crear uno" at bounding box center [382, 88] width 26 height 7
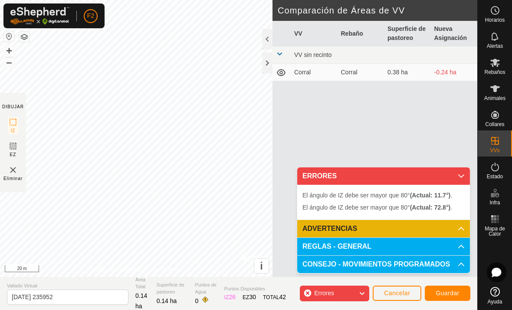
click at [399, 294] on span "Cancelar" at bounding box center [397, 292] width 26 height 7
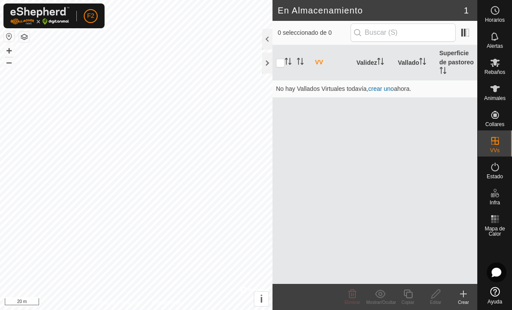
click at [389, 85] on link "crear uno" at bounding box center [382, 88] width 26 height 7
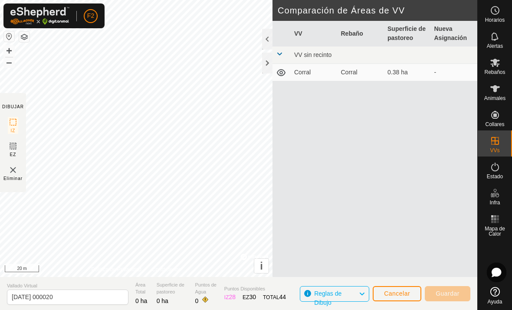
click at [406, 295] on span "Cancelar" at bounding box center [397, 293] width 26 height 7
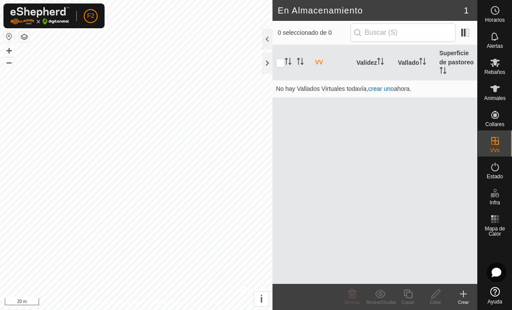
click at [386, 85] on link "crear uno" at bounding box center [382, 88] width 26 height 7
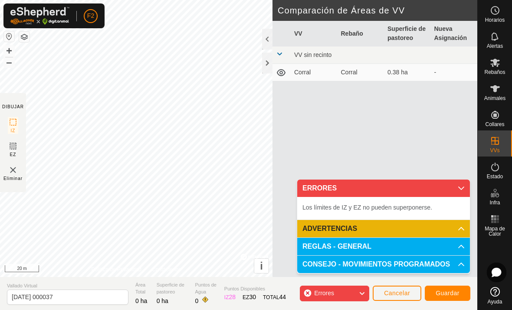
click at [324, 293] on span "Errores" at bounding box center [324, 292] width 20 height 7
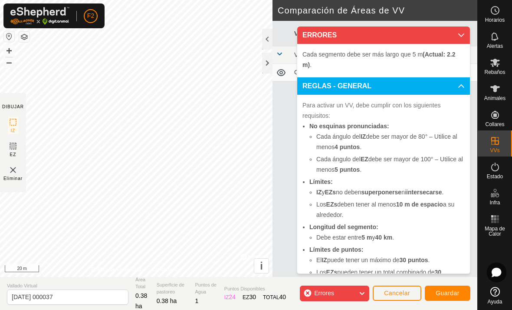
click at [402, 290] on span "Cancelar" at bounding box center [397, 292] width 26 height 7
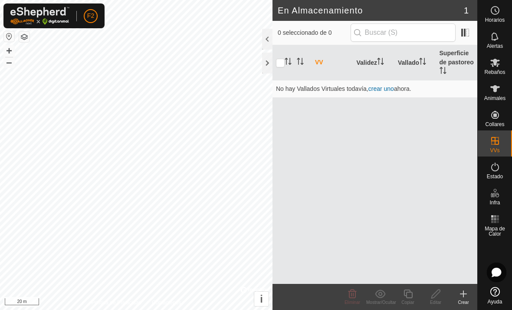
click at [380, 88] on link "crear uno" at bounding box center [382, 88] width 26 height 7
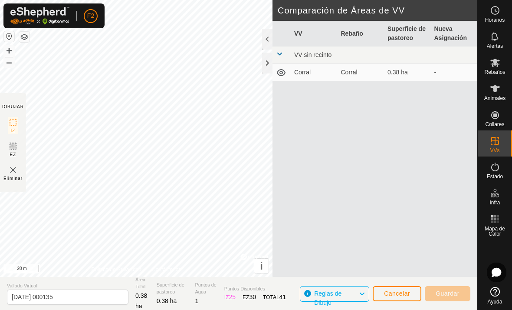
click at [352, 295] on span "Reglas de Dibujo" at bounding box center [336, 293] width 44 height 11
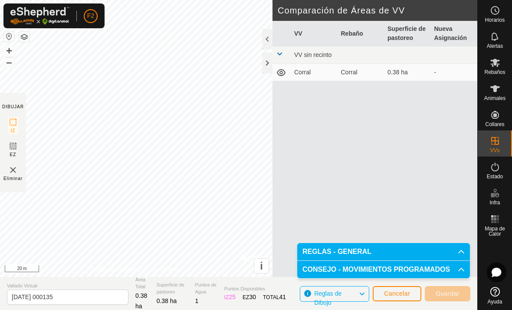
click at [375, 168] on div "VV Rebaño Superficie de pastoreo Nueva Asignación VV sin recinto Corral Corral …" at bounding box center [375, 159] width 205 height 277
click at [444, 250] on p-accordion-header "REGLAS - GENERAL" at bounding box center [383, 251] width 173 height 17
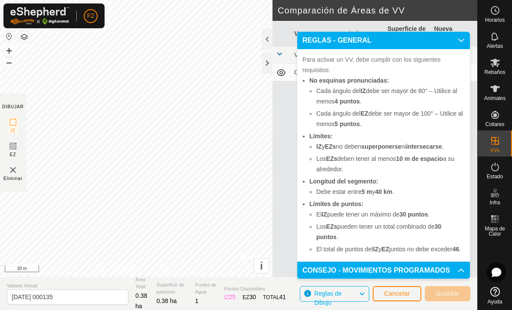
click at [459, 37] on icon at bounding box center [461, 40] width 7 height 7
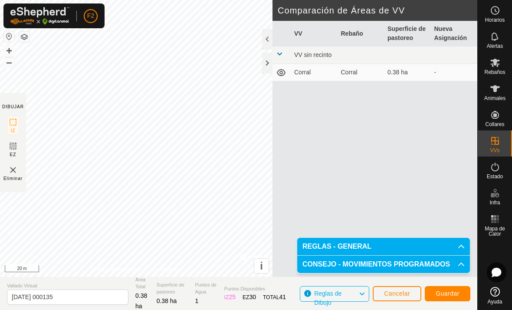
click at [455, 295] on span "Guardar" at bounding box center [448, 293] width 24 height 7
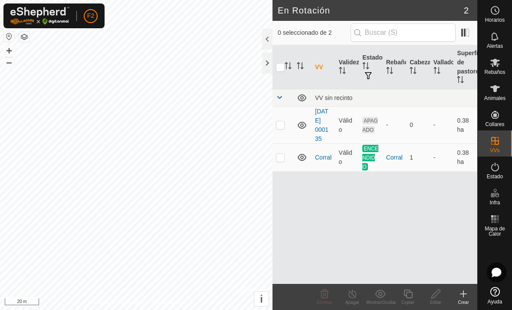
click at [290, 125] on td at bounding box center [283, 124] width 21 height 37
click at [277, 126] on p-checkbox at bounding box center [280, 124] width 9 height 7
checkbox input "false"
click at [508, 164] on div "Estado" at bounding box center [495, 169] width 34 height 26
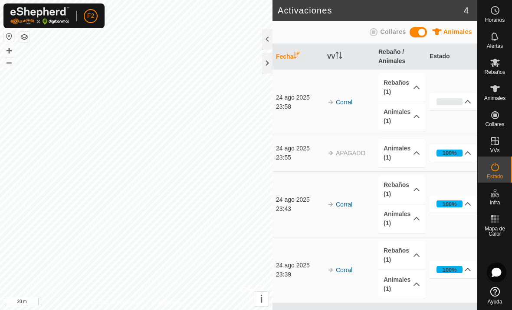
click at [470, 107] on p-accordion-header "0%" at bounding box center [453, 101] width 47 height 17
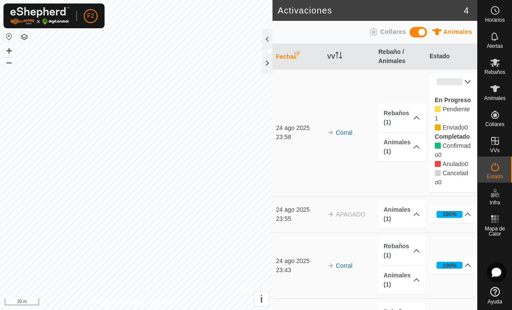
click at [472, 83] on p-accordion-header "0%" at bounding box center [453, 81] width 47 height 17
